Goal: Task Accomplishment & Management: Complete application form

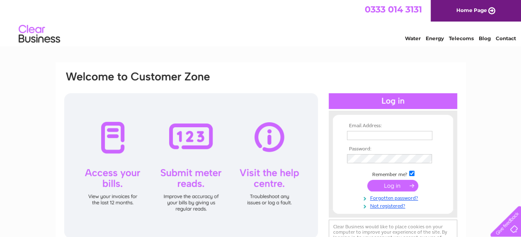
type input "oxleazefarm@outlook.com"
click at [128, 93] on div at bounding box center [191, 165] width 254 height 145
drag, startPoint x: 398, startPoint y: 184, endPoint x: 397, endPoint y: 205, distance: 21.2
click at [397, 205] on tbody "Email Address: oxleazefarm@outlook.com Password: Remember me?" at bounding box center [393, 166] width 96 height 86
click at [407, 188] on input "submit" at bounding box center [392, 186] width 51 height 12
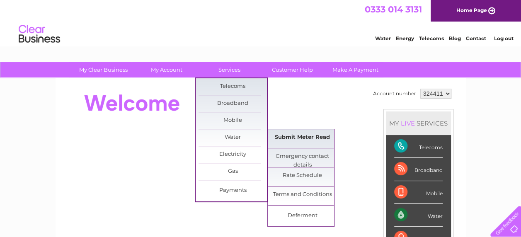
click at [301, 137] on link "Submit Meter Read" at bounding box center [302, 137] width 68 height 17
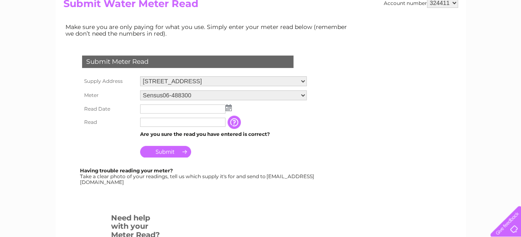
scroll to position [104, 0]
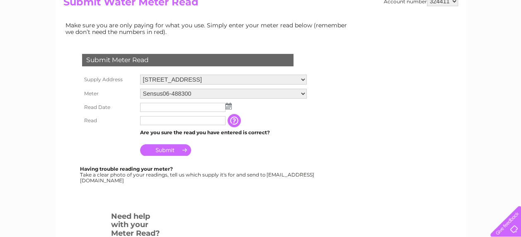
click at [147, 107] on input "text" at bounding box center [182, 107] width 85 height 9
click at [147, 107] on input "text" at bounding box center [183, 108] width 86 height 10
click at [227, 109] on img at bounding box center [228, 106] width 6 height 7
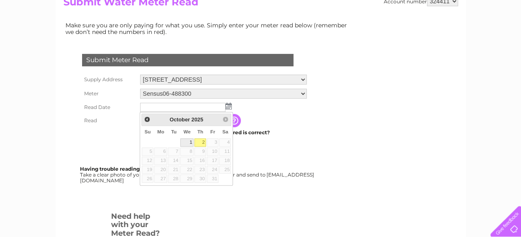
click at [189, 141] on link "1" at bounding box center [186, 142] width 13 height 8
type input "2025/10/01"
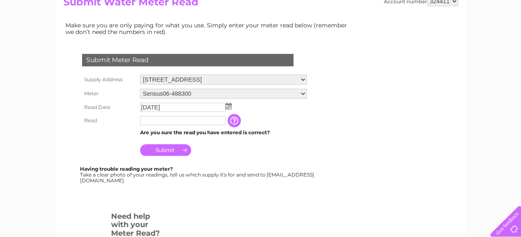
click at [227, 108] on img at bounding box center [228, 106] width 6 height 7
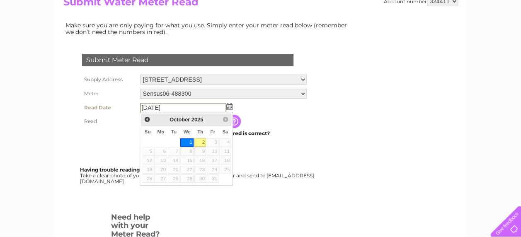
click at [173, 109] on input "2025/10/01" at bounding box center [183, 108] width 86 height 10
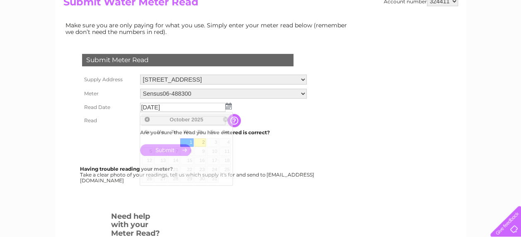
click at [279, 107] on td "2025/10/01" at bounding box center [223, 107] width 171 height 13
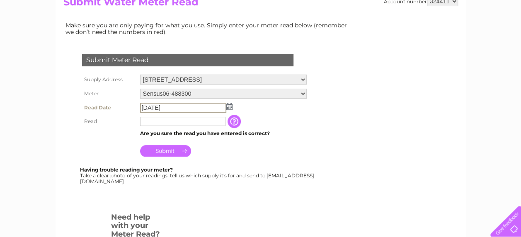
click at [174, 105] on input "2025/10/01" at bounding box center [183, 108] width 86 height 10
click at [226, 118] on td at bounding box center [183, 120] width 90 height 13
click at [153, 122] on input "text" at bounding box center [183, 121] width 86 height 10
type input "15705"
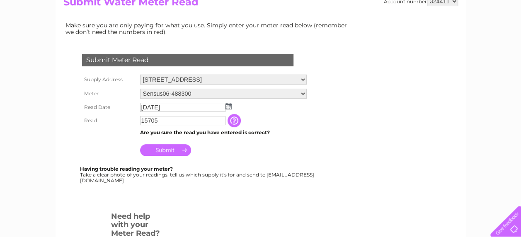
click at [173, 148] on input "Submit" at bounding box center [165, 150] width 51 height 12
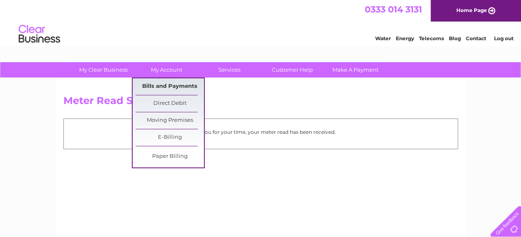
click at [167, 82] on link "Bills and Payments" at bounding box center [170, 86] width 68 height 17
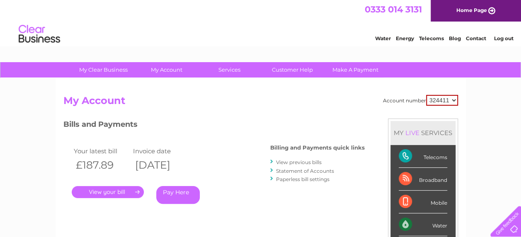
click at [138, 190] on link "." at bounding box center [108, 192] width 72 height 12
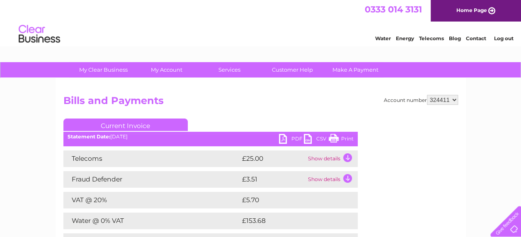
click at [284, 137] on link "PDF" at bounding box center [291, 140] width 25 height 12
